Goal: Transaction & Acquisition: Download file/media

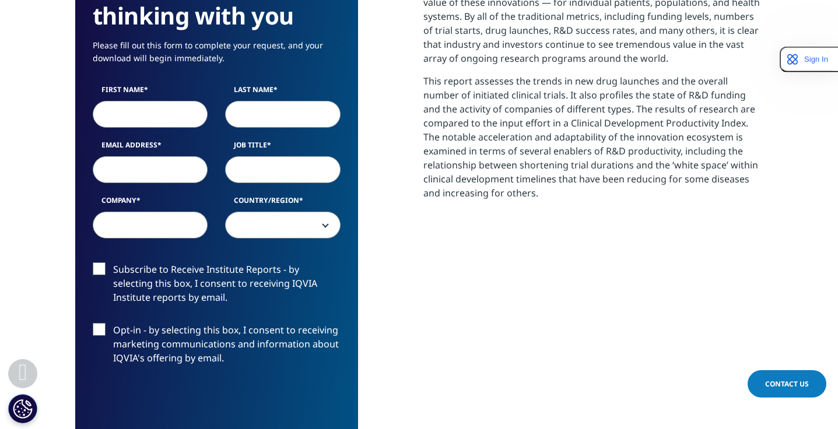
scroll to position [696, 0]
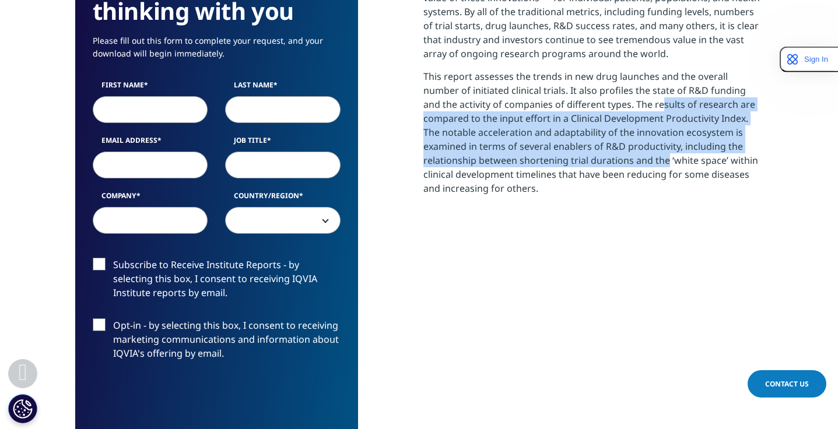
drag, startPoint x: 620, startPoint y: 108, endPoint x: 606, endPoint y: 163, distance: 57.3
click at [606, 163] on p "This report assesses the trends in new drug launches and the overall number of …" at bounding box center [593, 136] width 340 height 135
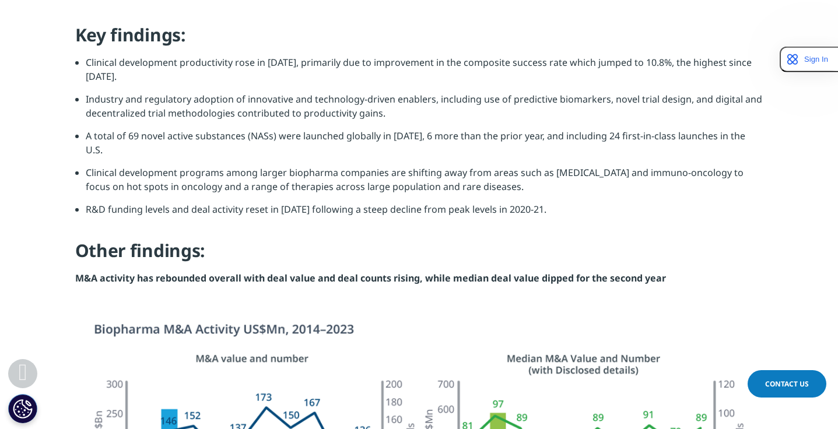
scroll to position [1319, 0]
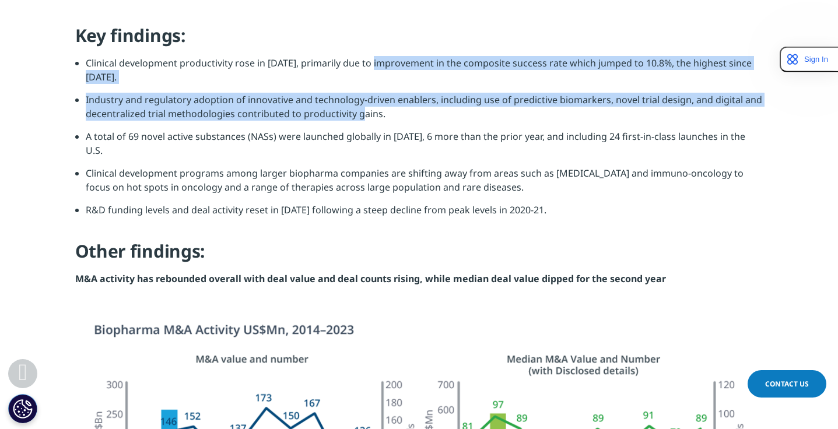
drag, startPoint x: 373, startPoint y: 69, endPoint x: 363, endPoint y: 121, distance: 52.8
click at [363, 121] on ul "Clinical development productivity rose in [DATE], primarily due to improvement …" at bounding box center [419, 141] width 688 height 170
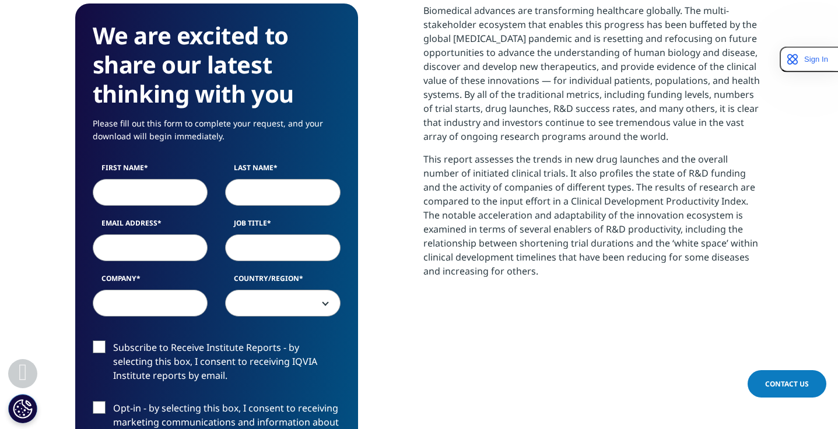
scroll to position [631, 0]
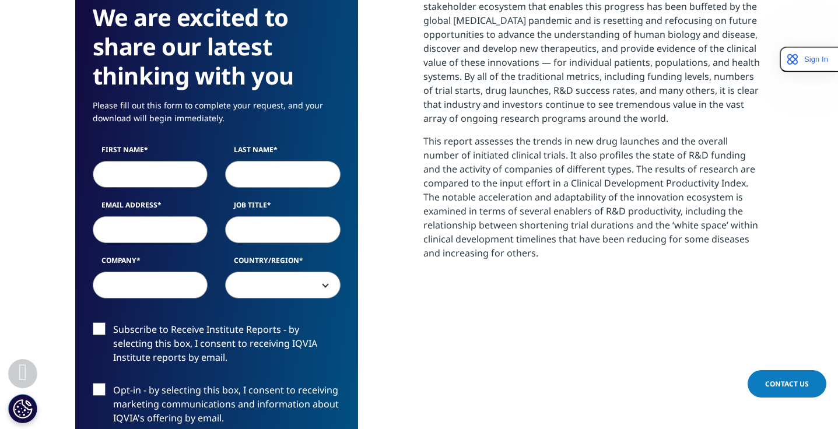
click at [160, 174] on input "First Name" at bounding box center [150, 174] width 115 height 27
type input "Anenmie"
click at [241, 167] on input "Last Name" at bounding box center [282, 174] width 115 height 27
type input "[PERSON_NAME]"
click at [157, 233] on input "Email Address" at bounding box center [150, 229] width 115 height 27
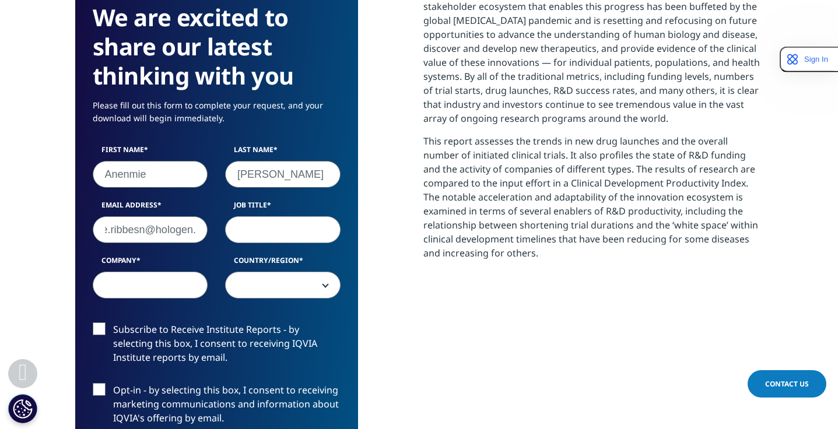
scroll to position [0, 45]
type input "[EMAIL_ADDRESS]"
click at [253, 229] on input "Job Title" at bounding box center [282, 229] width 115 height 27
type input "V"
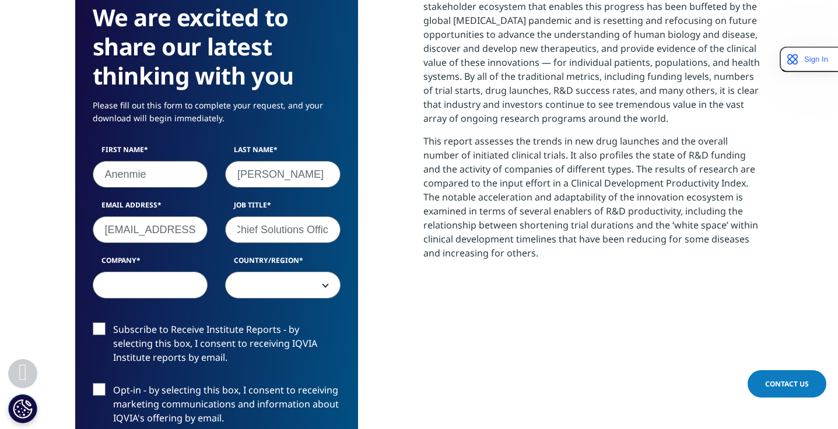
scroll to position [0, 13]
type input "Chief Solutions Officer"
click at [170, 289] on input "Company" at bounding box center [150, 285] width 115 height 27
type input "Hologen"
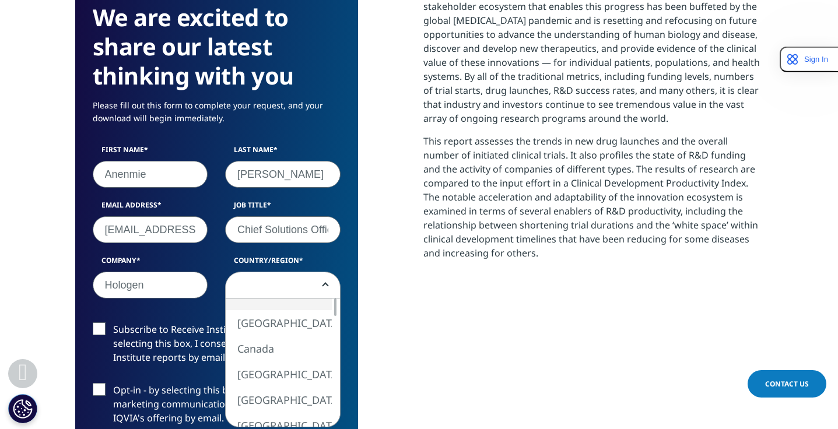
click at [315, 278] on span at bounding box center [283, 285] width 114 height 27
select select "[GEOGRAPHIC_DATA]"
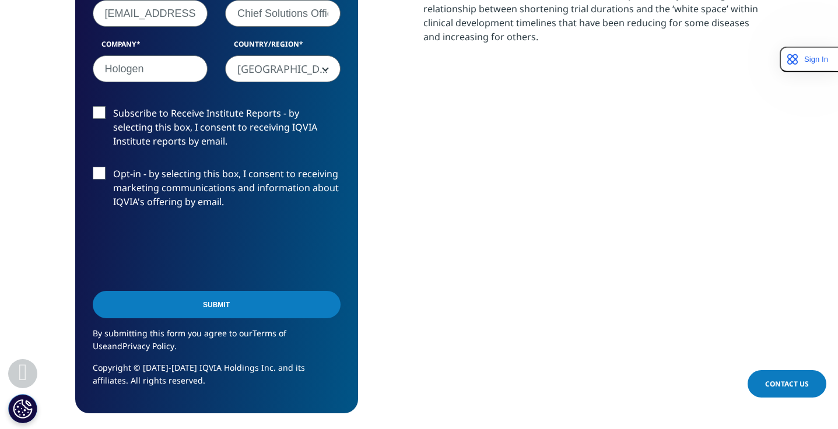
scroll to position [851, 0]
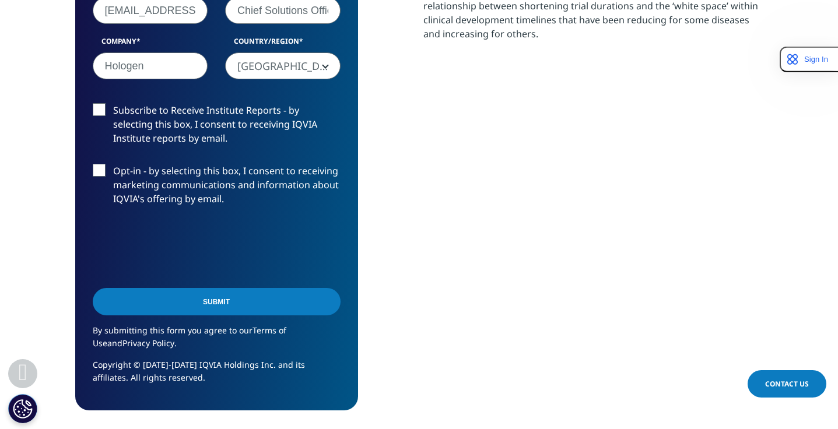
click at [100, 114] on label "Subscribe to Receive Institute Reports - by selecting this box, I consent to re…" at bounding box center [217, 127] width 248 height 48
click at [113, 103] on input "Subscribe to Receive Institute Reports - by selecting this box, I consent to re…" at bounding box center [113, 103] width 0 height 0
click at [208, 308] on input "Submit" at bounding box center [217, 301] width 248 height 27
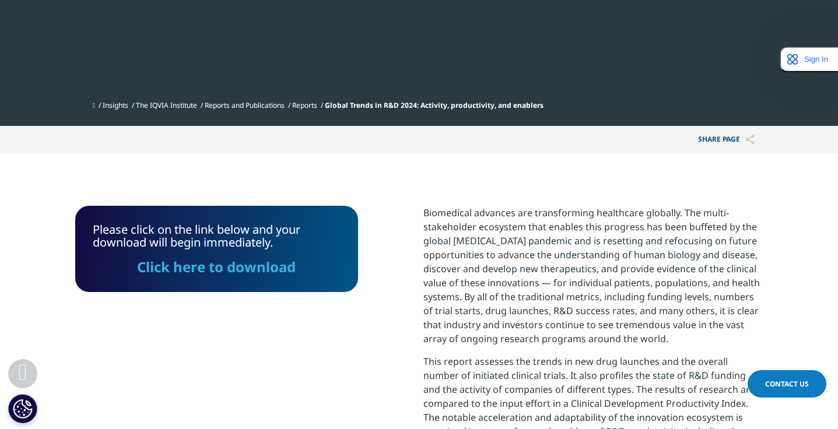
scroll to position [427, 0]
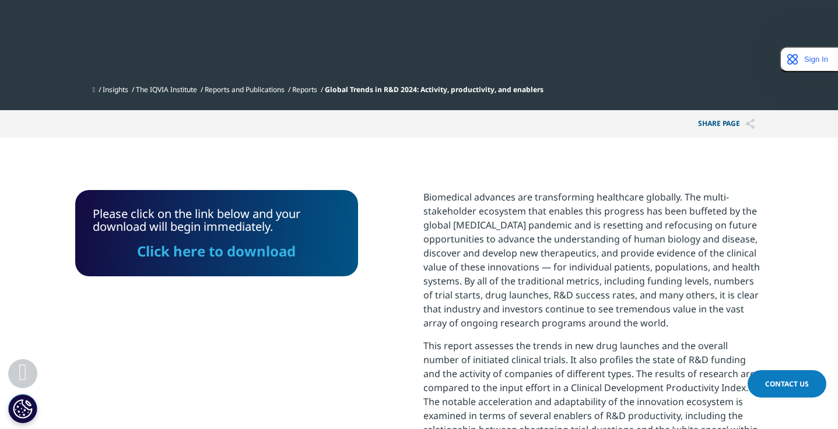
click at [256, 251] on link "Click here to download" at bounding box center [216, 250] width 159 height 19
